Goal: Task Accomplishment & Management: Manage account settings

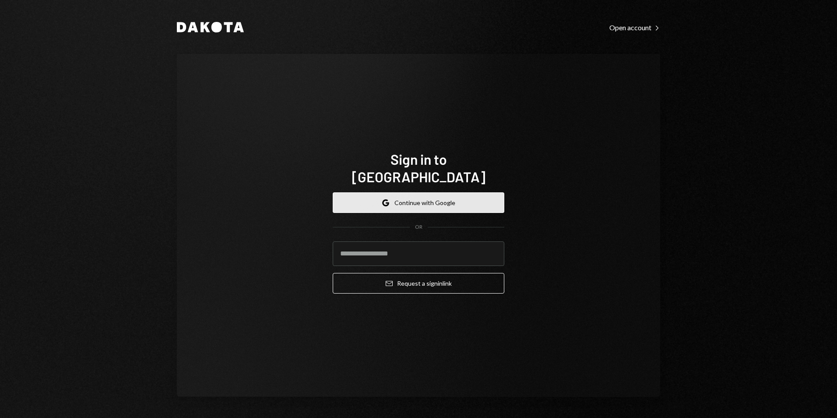
click at [414, 192] on button "Google Continue with Google" at bounding box center [419, 202] width 172 height 21
click at [415, 193] on button "Google Continue with Google" at bounding box center [419, 202] width 172 height 21
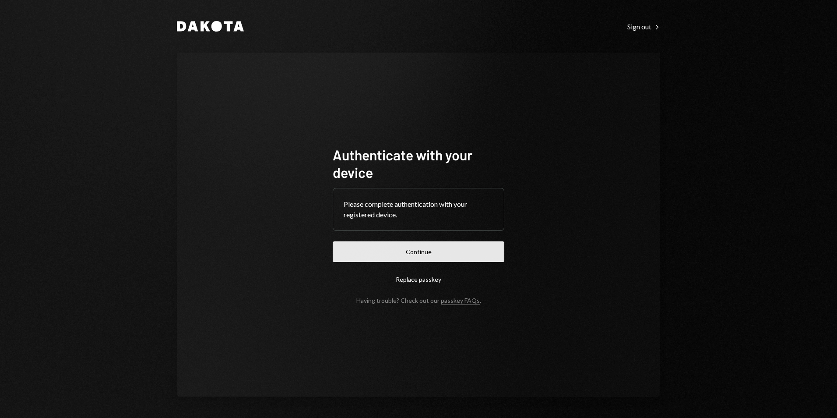
click at [445, 254] on button "Continue" at bounding box center [419, 251] width 172 height 21
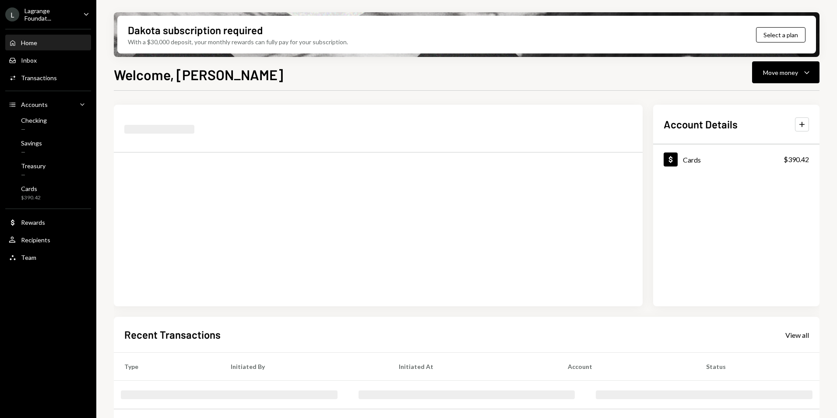
click at [69, 21] on div "Lagrange Foundat..." at bounding box center [51, 14] width 52 height 15
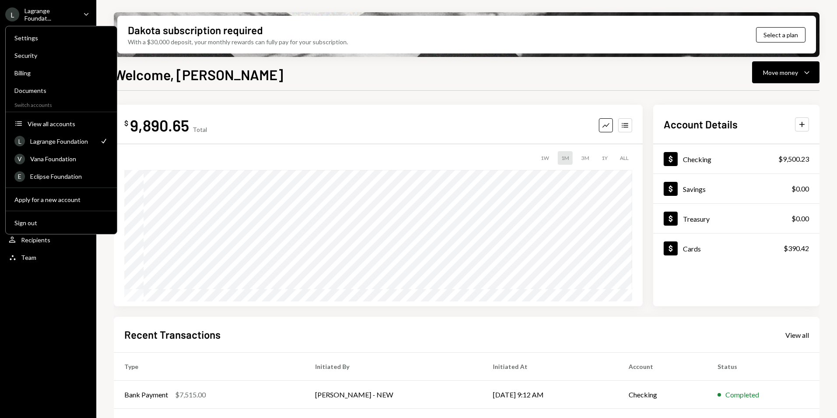
click at [261, 86] on div "Welcome, [PERSON_NAME] Move money Caret Down $ 9,890.65 Total Graph Accounts 1W…" at bounding box center [467, 266] width 706 height 405
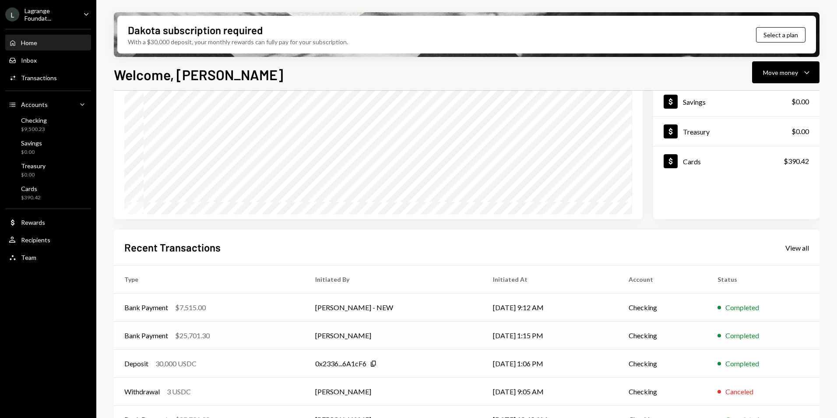
scroll to position [110, 0]
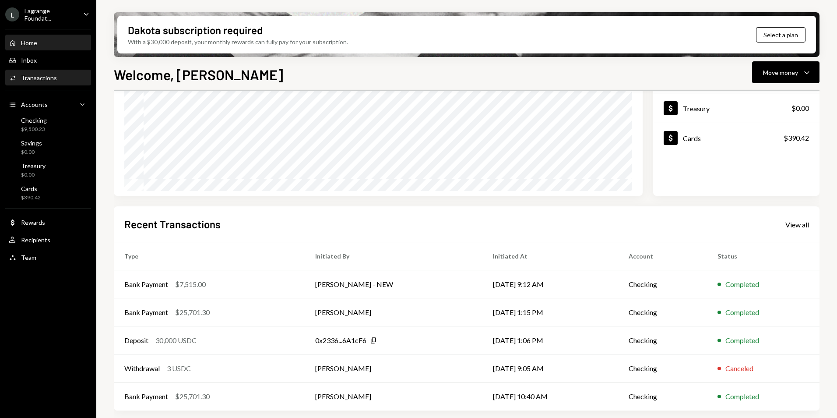
click at [52, 82] on div "Activities Transactions" at bounding box center [48, 77] width 79 height 15
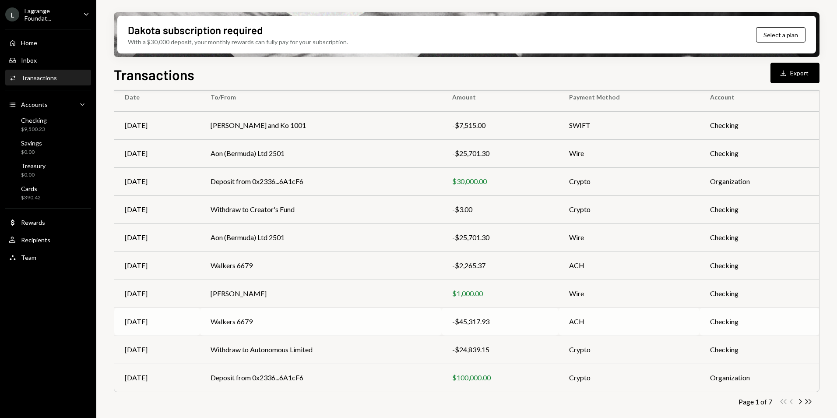
scroll to position [81, 0]
click at [810, 400] on icon "button" at bounding box center [808, 400] width 6 height 5
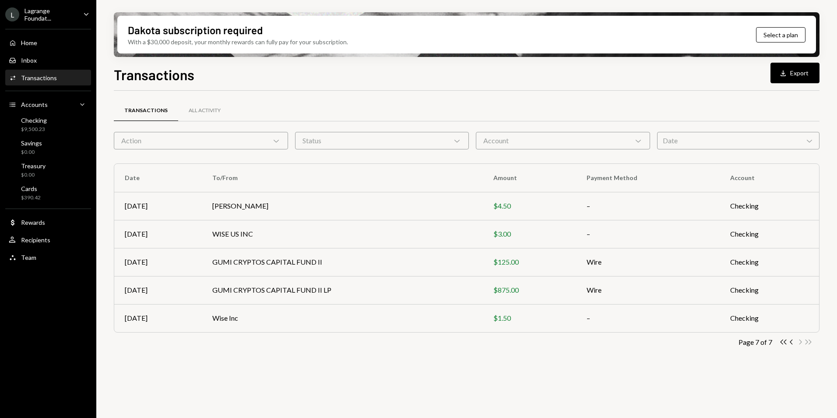
click at [68, 12] on div "Lagrange Foundat..." at bounding box center [51, 14] width 52 height 15
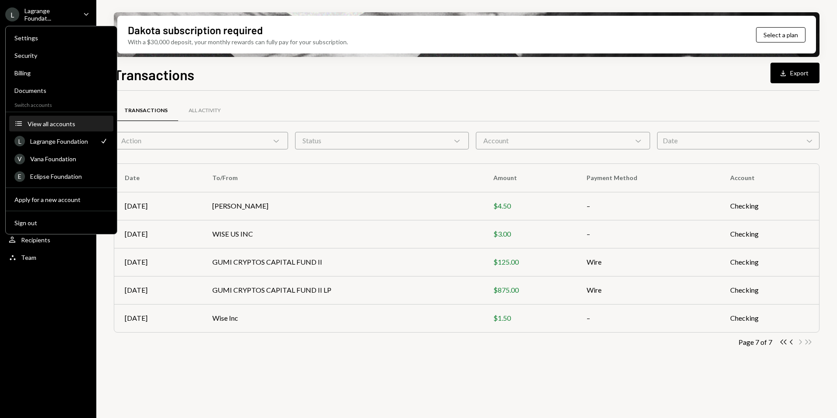
click at [62, 123] on div "View all accounts" at bounding box center [68, 123] width 81 height 7
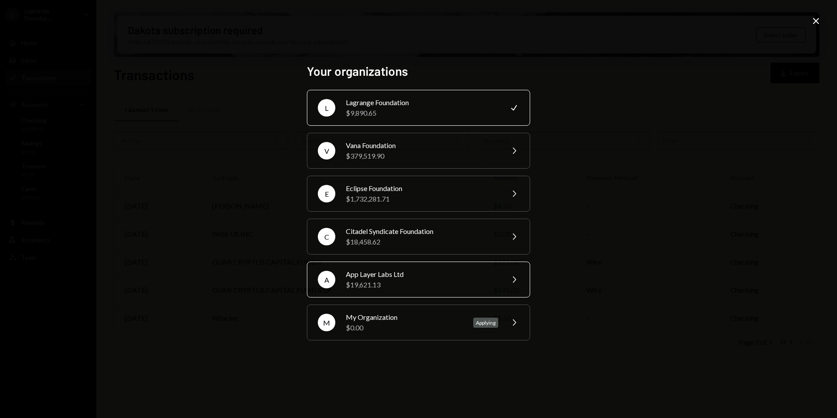
click at [407, 284] on div "$19,621.13" at bounding box center [422, 284] width 152 height 11
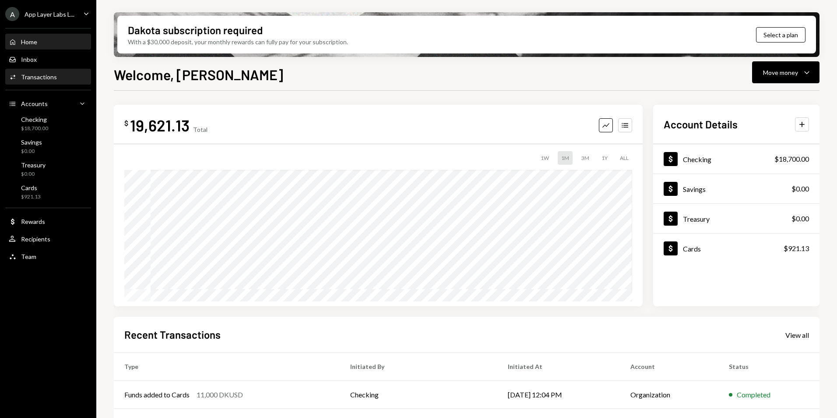
click at [39, 75] on div "Transactions" at bounding box center [39, 76] width 36 height 7
